Goal: Task Accomplishment & Management: Complete application form

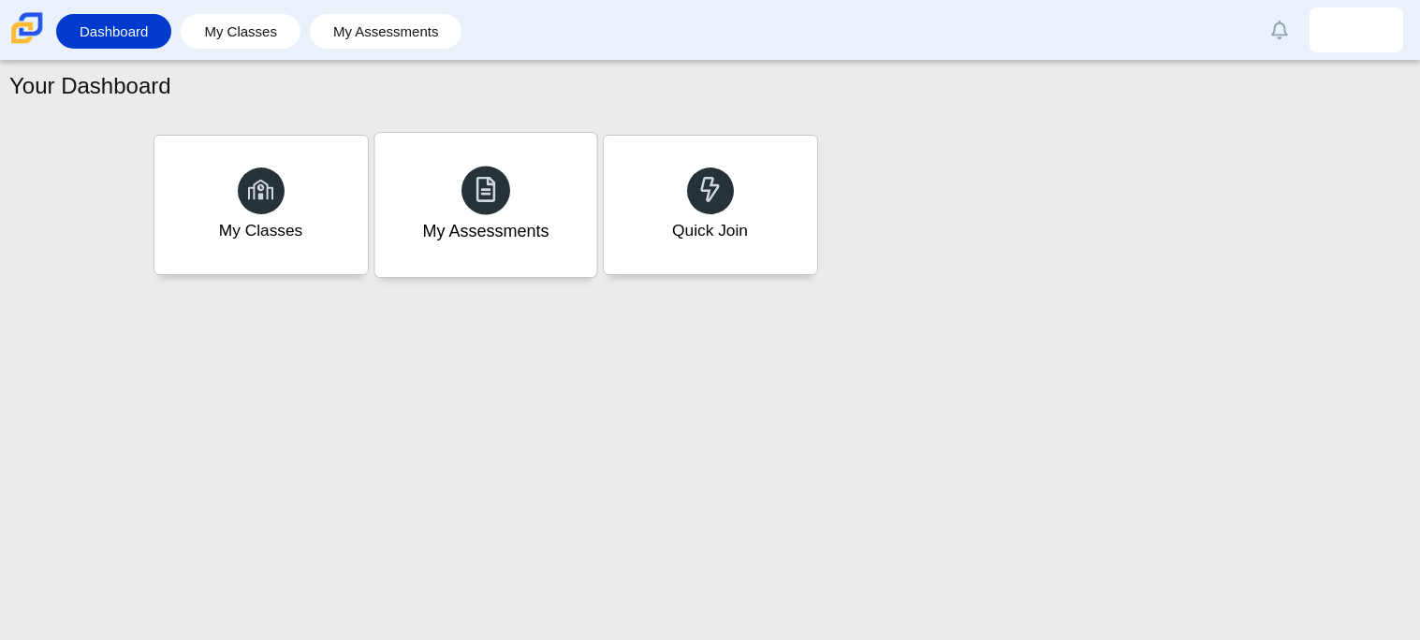
click at [507, 165] on div "My Assessments" at bounding box center [486, 205] width 222 height 144
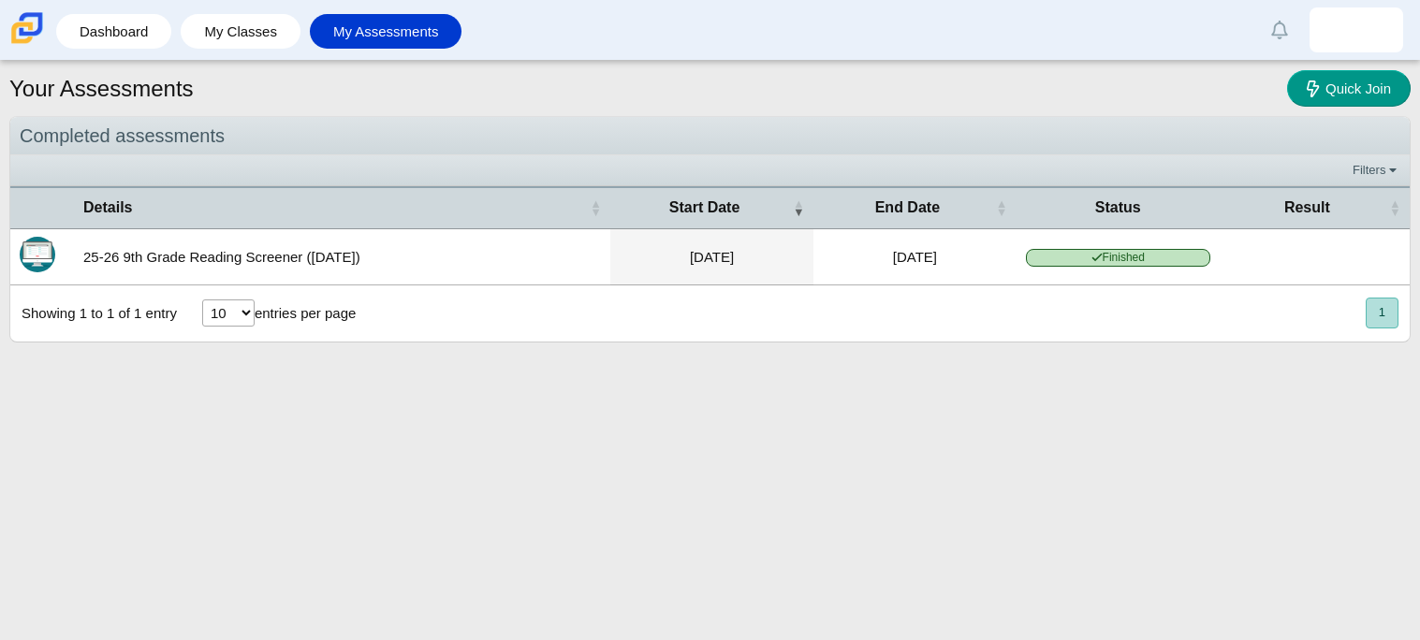
click at [279, 250] on td "25-26 9th Grade Reading Screener (August 2025)" at bounding box center [342, 257] width 536 height 56
click at [1113, 262] on span "Finished" at bounding box center [1118, 258] width 184 height 18
click at [1330, 91] on span "Quick Join" at bounding box center [1359, 89] width 66 height 16
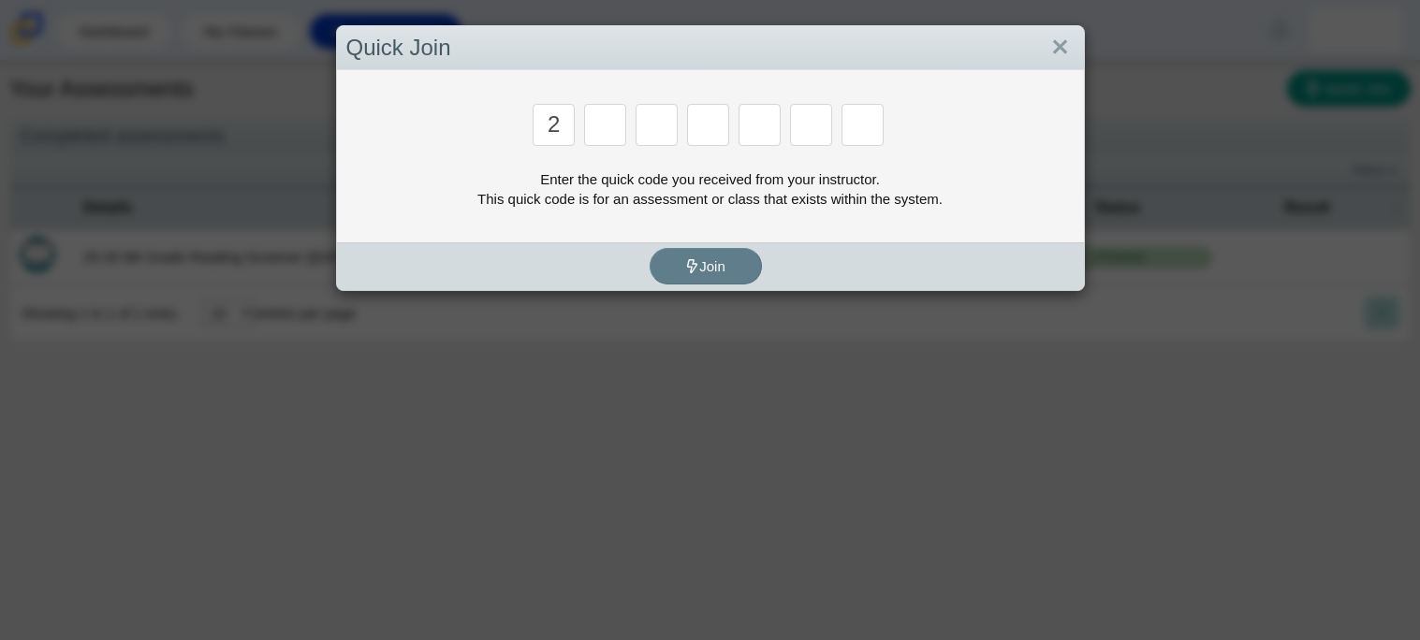
type input "2"
type input "c"
type input "u"
type input "p"
type input "s"
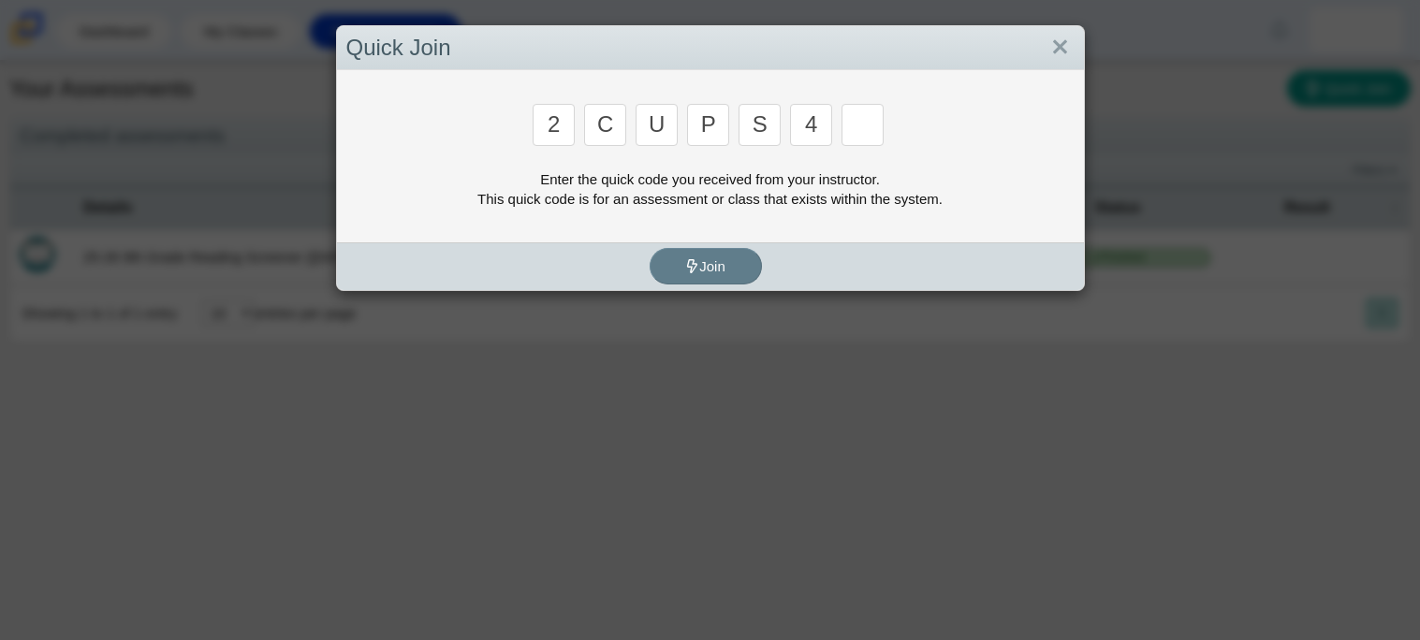
type input "4"
type input "a"
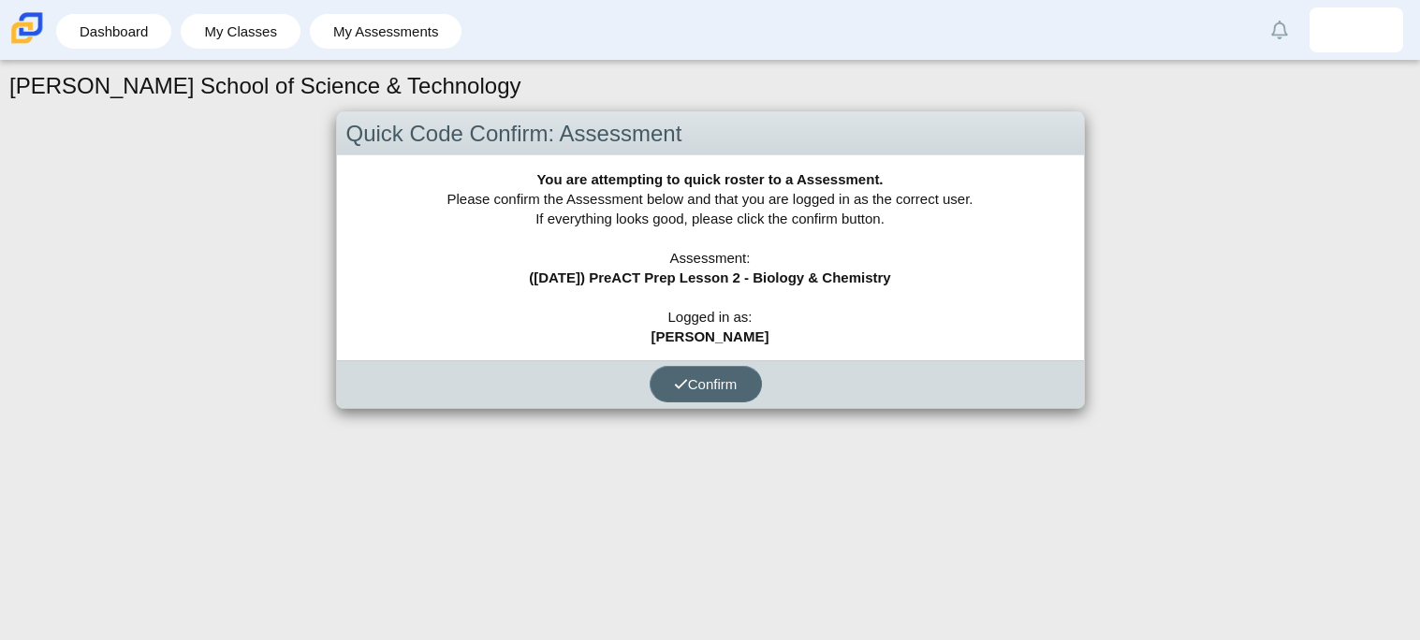
click at [689, 374] on button "Confirm" at bounding box center [706, 384] width 112 height 37
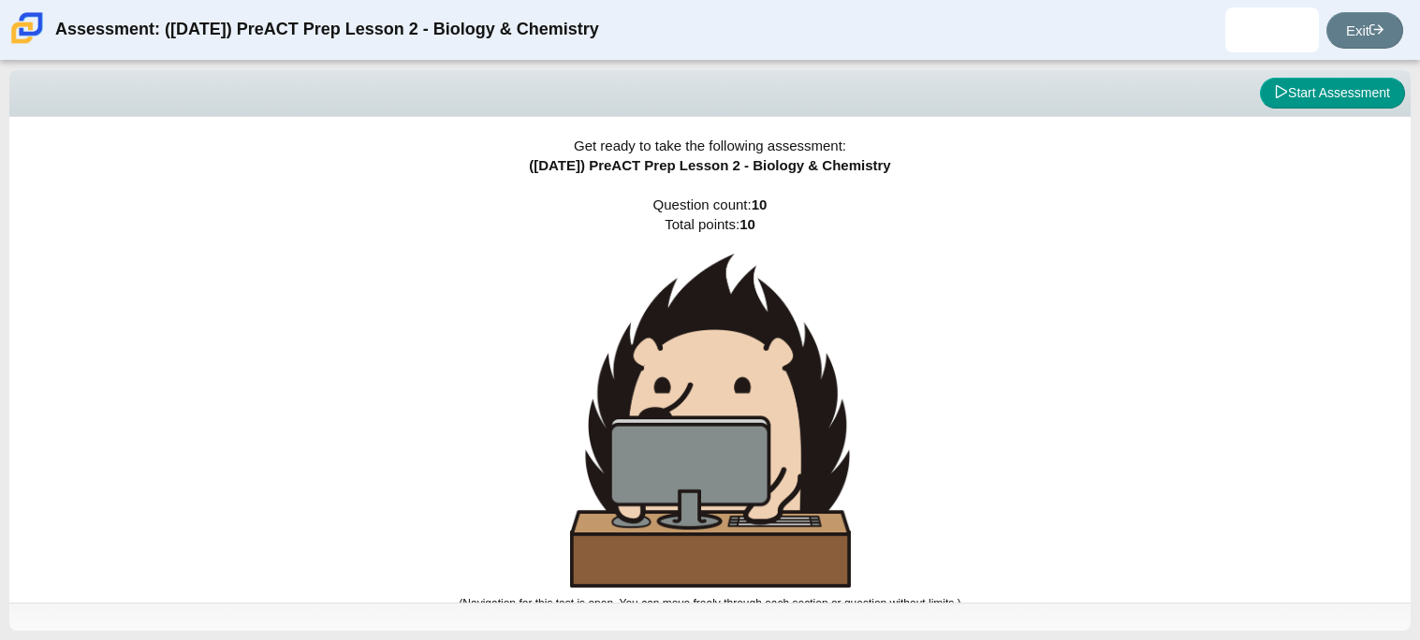
scroll to position [10, 0]
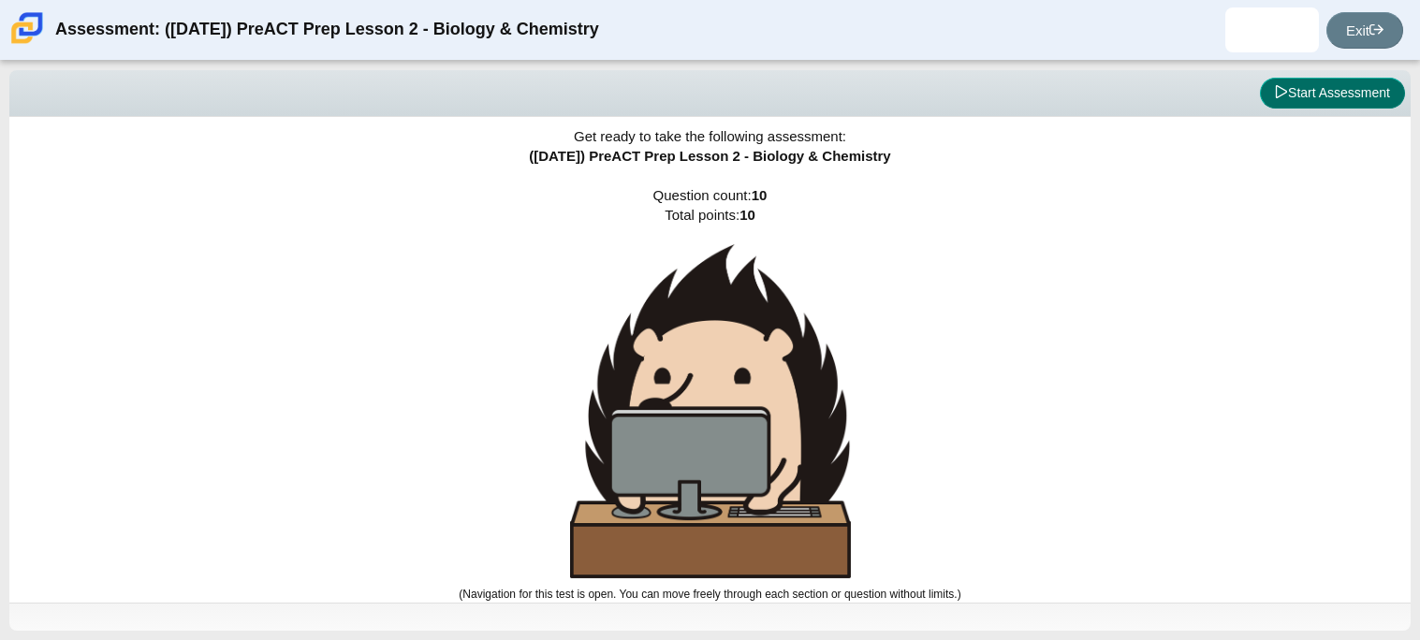
click at [1275, 94] on icon at bounding box center [1281, 91] width 13 height 13
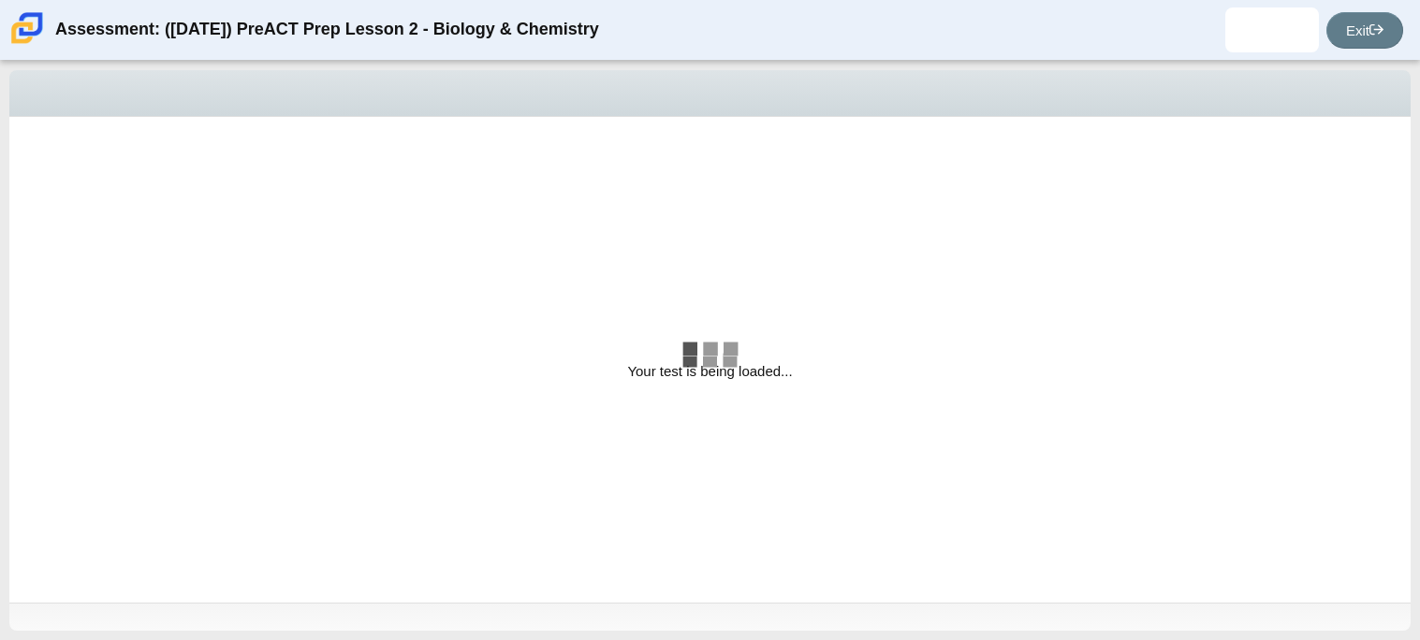
select select "88c27e0d-eae0-4ba9-ac20-9160ce6547ef"
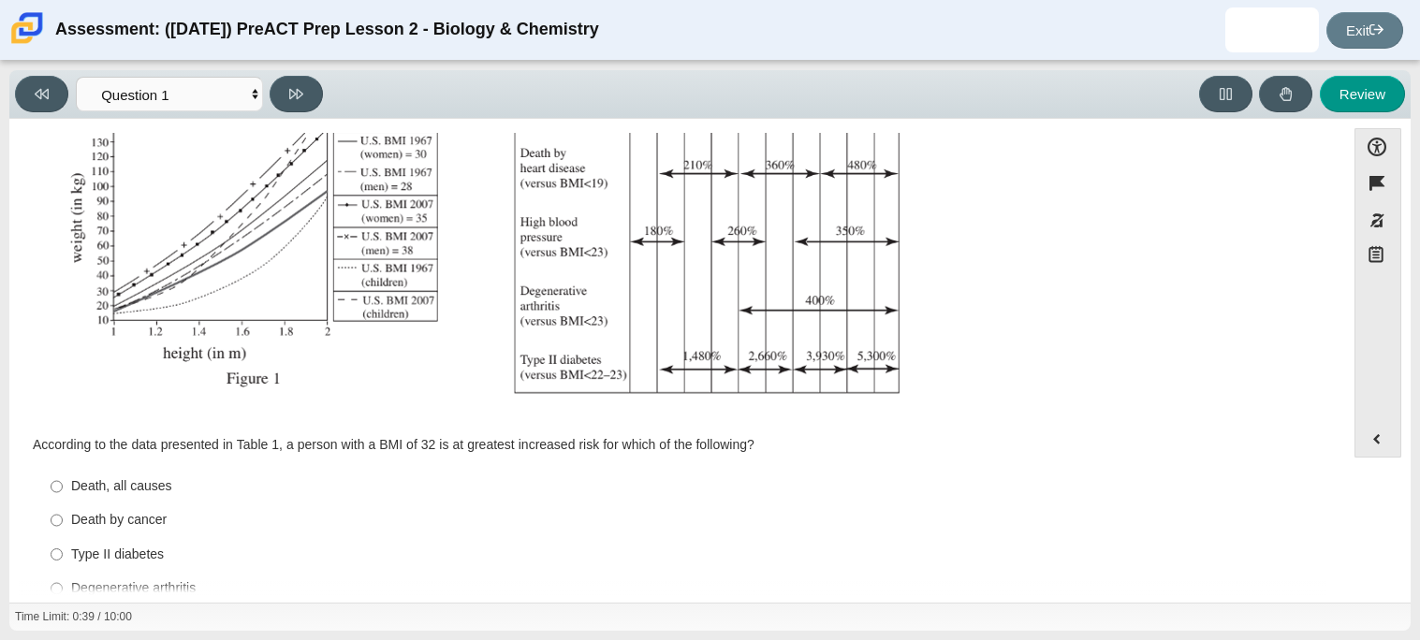
scroll to position [398, 0]
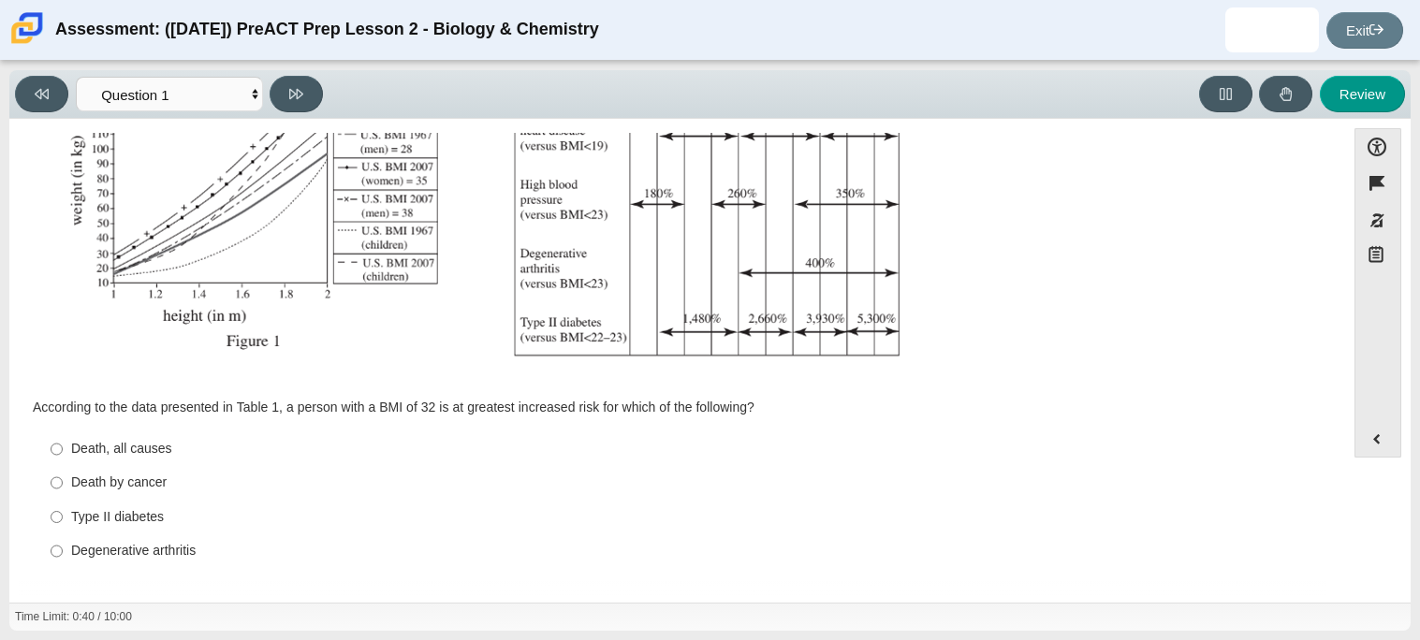
click at [130, 514] on div "Type II diabetes" at bounding box center [692, 517] width 1242 height 19
click at [63, 514] on input "Type II [MEDICAL_DATA] II [MEDICAL_DATA]" at bounding box center [57, 517] width 12 height 34
radio input "true"
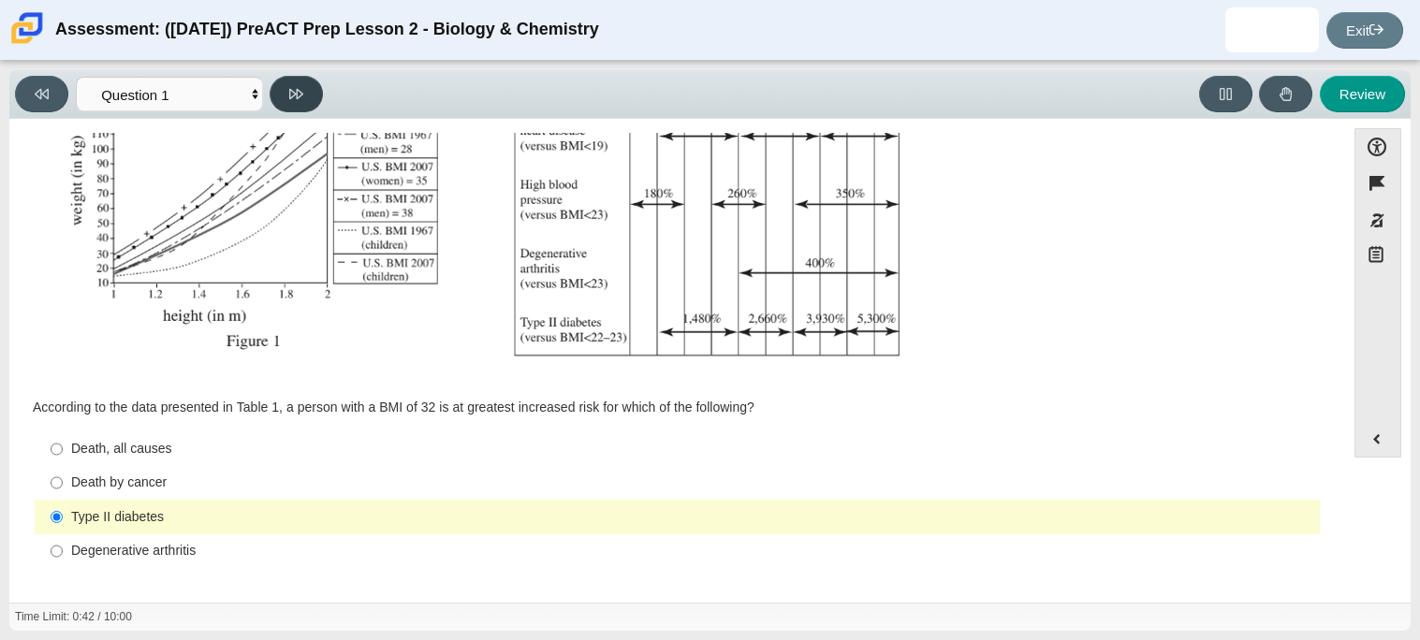
click at [292, 96] on icon at bounding box center [296, 94] width 14 height 10
select select "f31ee183-ab53-48c9-9374-3a18949ab500"
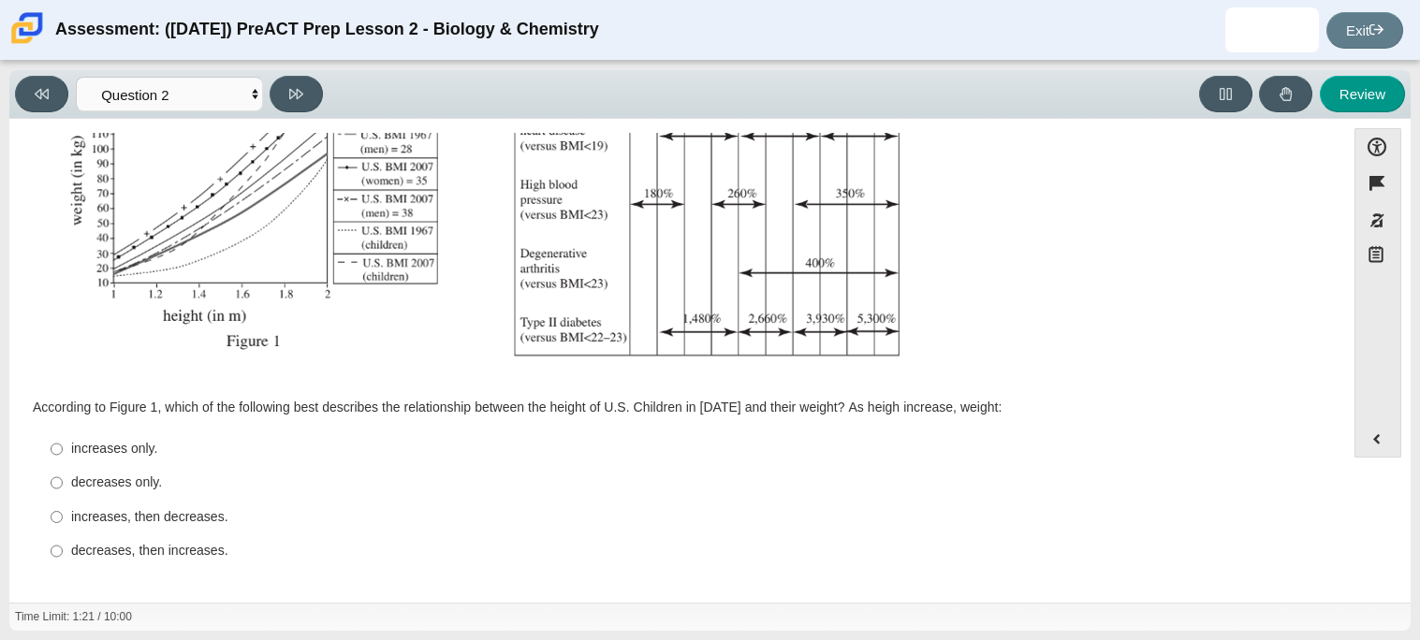
click at [105, 450] on div "increases only." at bounding box center [692, 449] width 1242 height 19
click at [63, 450] on input "increases only. increases only." at bounding box center [57, 450] width 12 height 34
radio input "true"
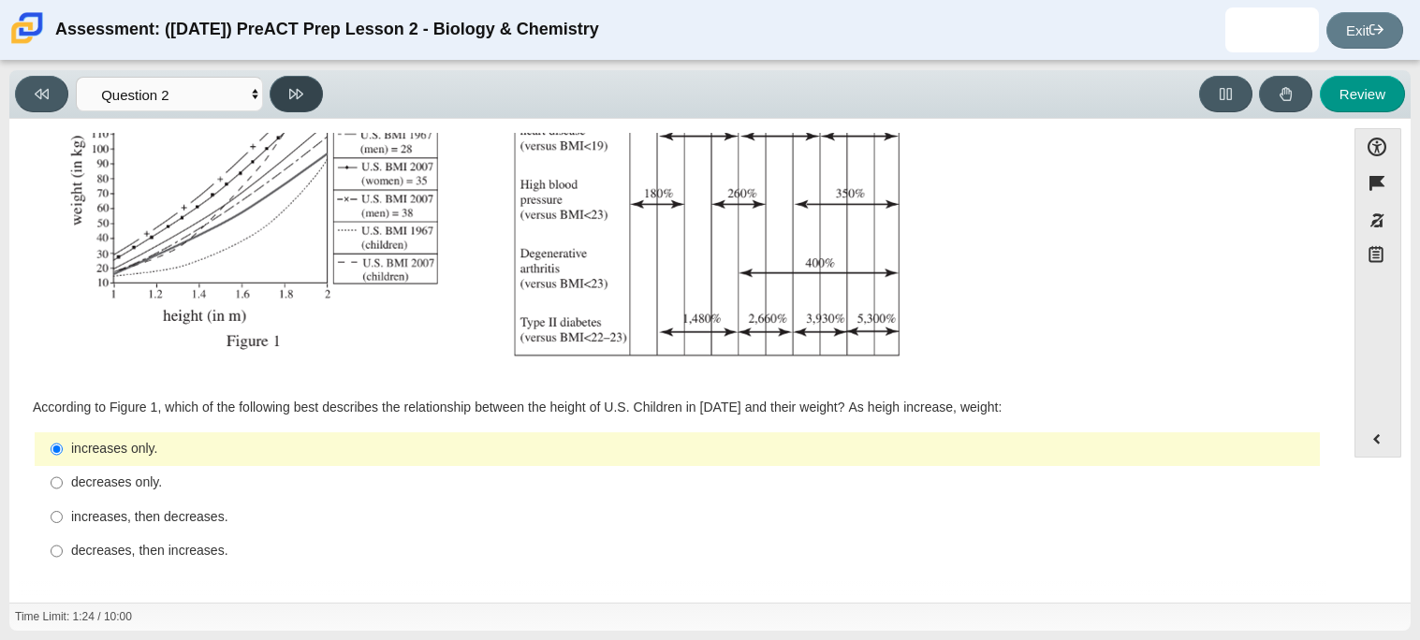
click at [297, 110] on button at bounding box center [296, 94] width 53 height 37
select select "45e82964-709e-4180-9336-970e18221224"
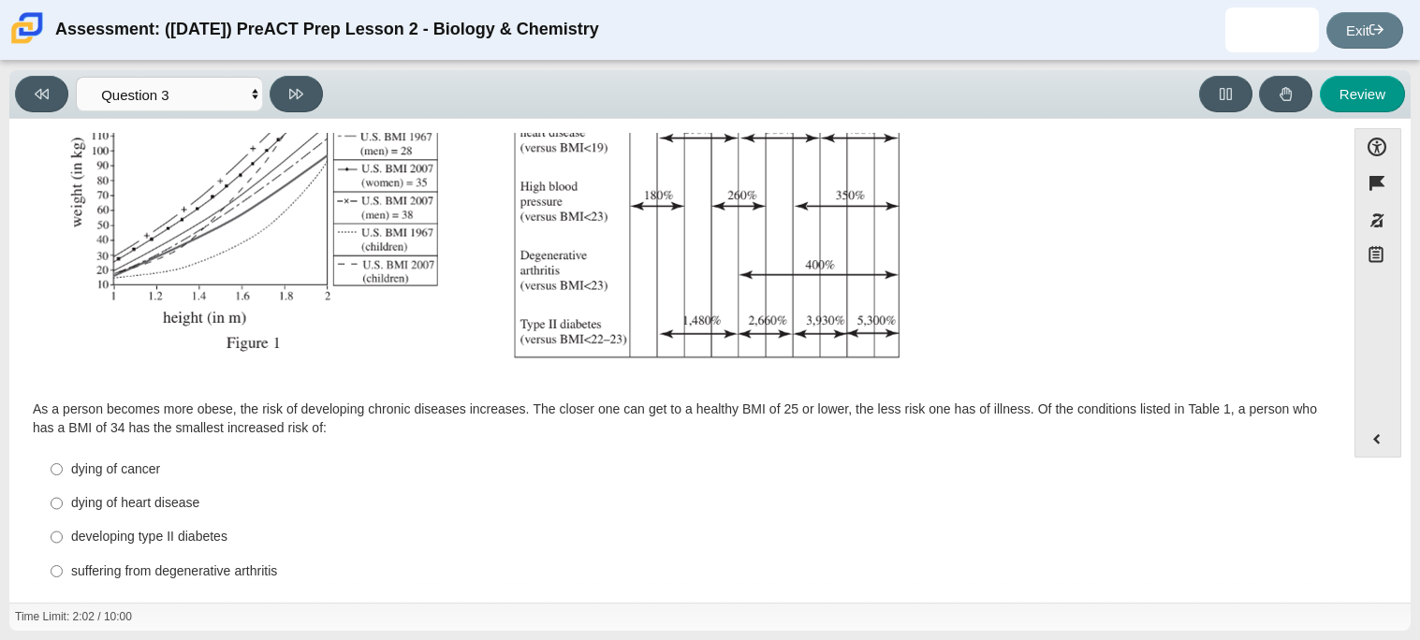
scroll to position [402, 0]
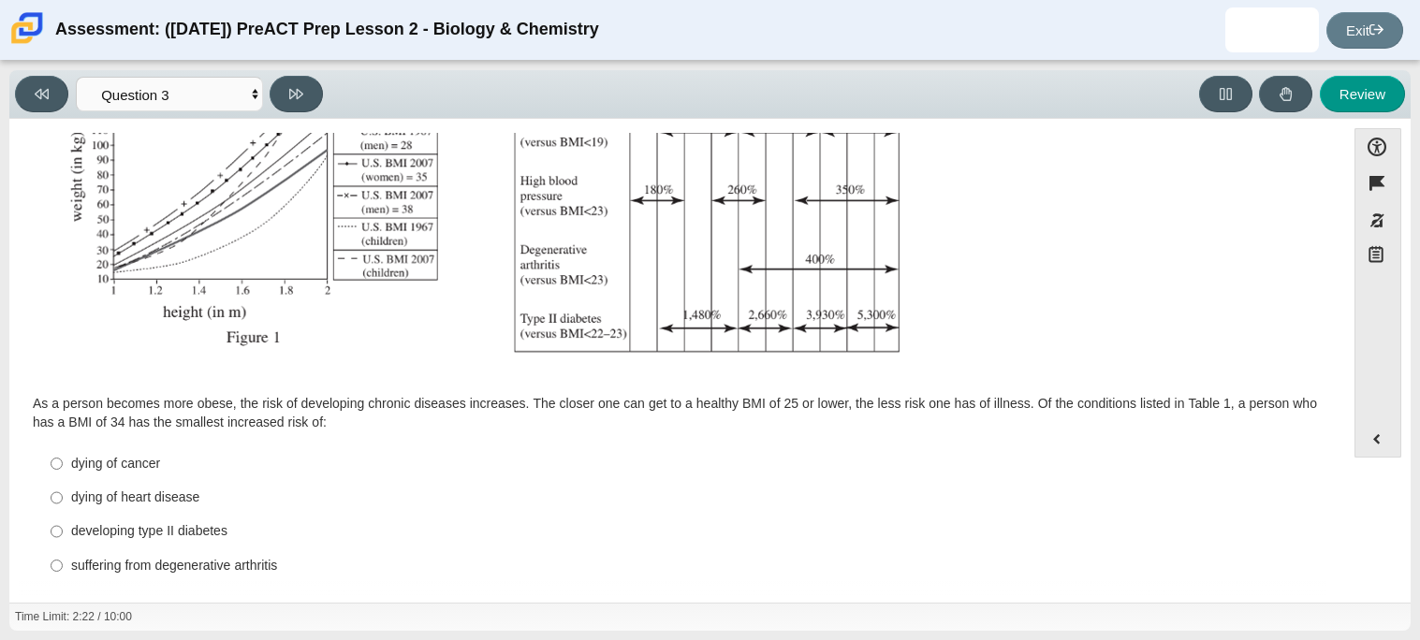
click at [102, 534] on div "developing type II diabetes" at bounding box center [692, 531] width 1242 height 19
click at [63, 534] on input "developing [MEDICAL_DATA] developing [MEDICAL_DATA]" at bounding box center [57, 532] width 12 height 34
radio input "true"
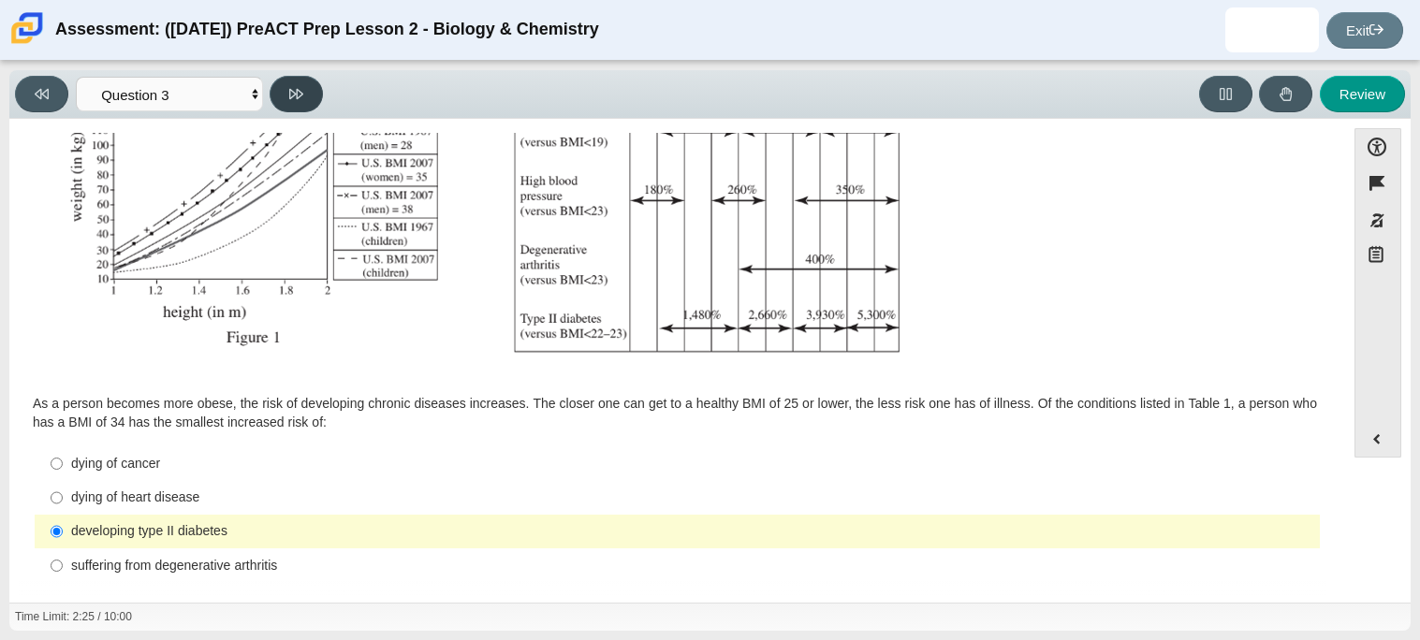
click at [298, 80] on button at bounding box center [296, 94] width 53 height 37
select select "71dcacfe-cf8b-4cdc-be22-b82c8aec5da2"
